Goal: Information Seeking & Learning: Learn about a topic

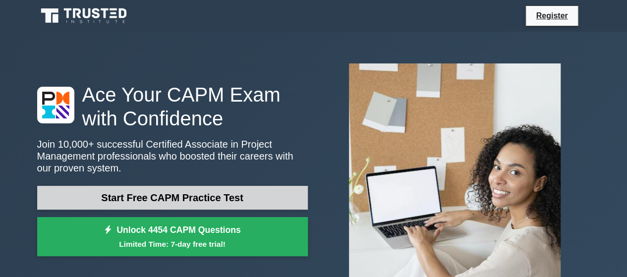
click at [172, 202] on link "Start Free CAPM Practice Test" at bounding box center [172, 198] width 270 height 24
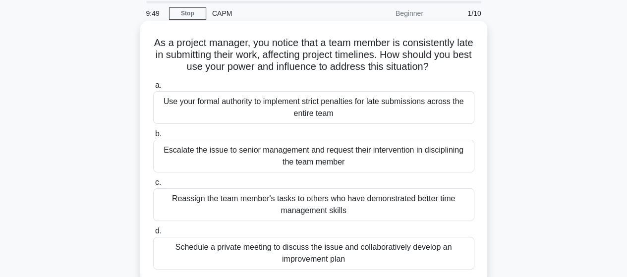
scroll to position [50, 0]
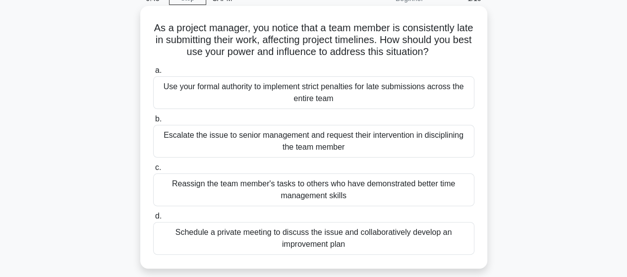
click at [272, 245] on div "Schedule a private meeting to discuss the issue and collaboratively develop an …" at bounding box center [313, 238] width 321 height 33
click at [153, 219] on input "d. Schedule a private meeting to discuss the issue and collaboratively develop …" at bounding box center [153, 216] width 0 height 6
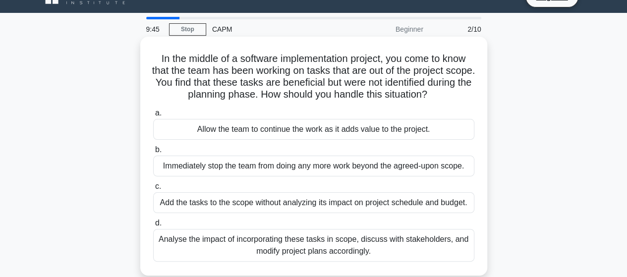
scroll to position [0, 0]
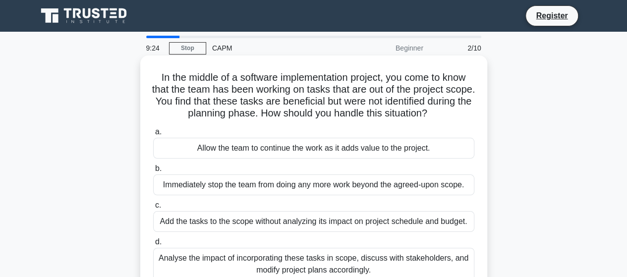
click at [211, 147] on div "Allow the team to continue the work as it adds value to the project." at bounding box center [313, 148] width 321 height 21
click at [153, 135] on input "a. Allow the team to continue the work as it adds value to the project." at bounding box center [153, 132] width 0 height 6
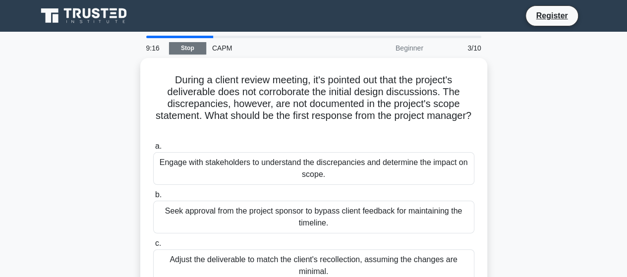
click at [191, 52] on link "Stop" at bounding box center [187, 48] width 37 height 12
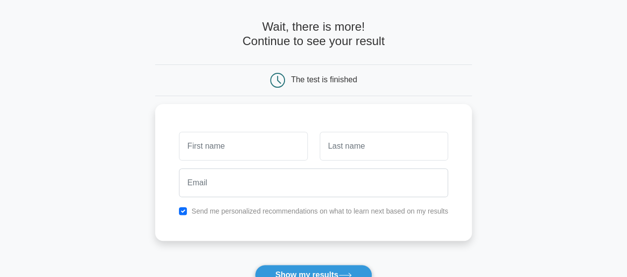
scroll to position [50, 0]
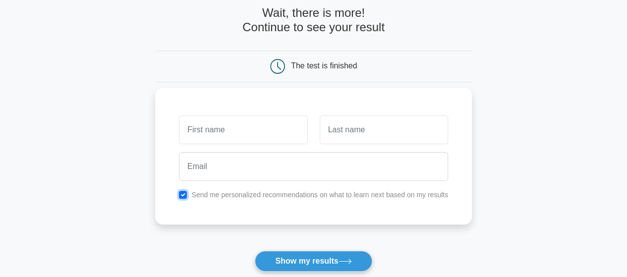
click at [182, 195] on input "checkbox" at bounding box center [183, 195] width 8 height 8
checkbox input "false"
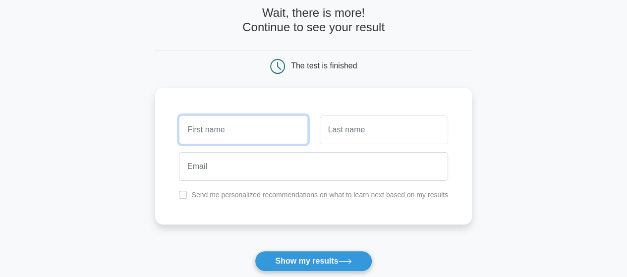
click at [234, 131] on input "text" at bounding box center [243, 129] width 128 height 29
type input "SUMAIYA"
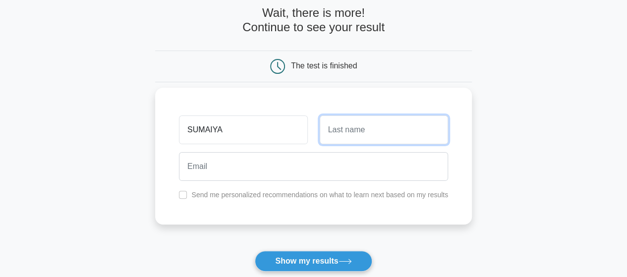
click at [352, 134] on input "text" at bounding box center [384, 129] width 128 height 29
type input "SHAH"
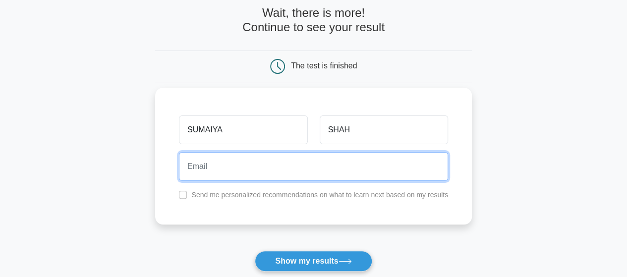
click at [312, 172] on input "email" at bounding box center [313, 166] width 269 height 29
type input "mr11_14shah@outlook.com"
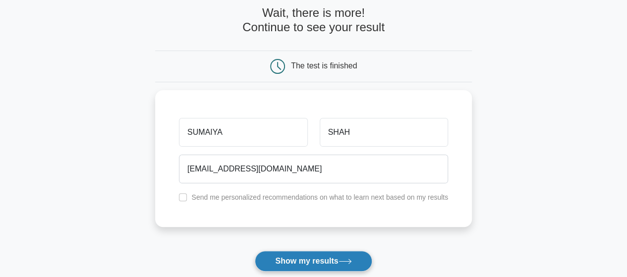
click at [324, 268] on button "Show my results" at bounding box center [313, 261] width 117 height 21
